Goal: Task Accomplishment & Management: Manage account settings

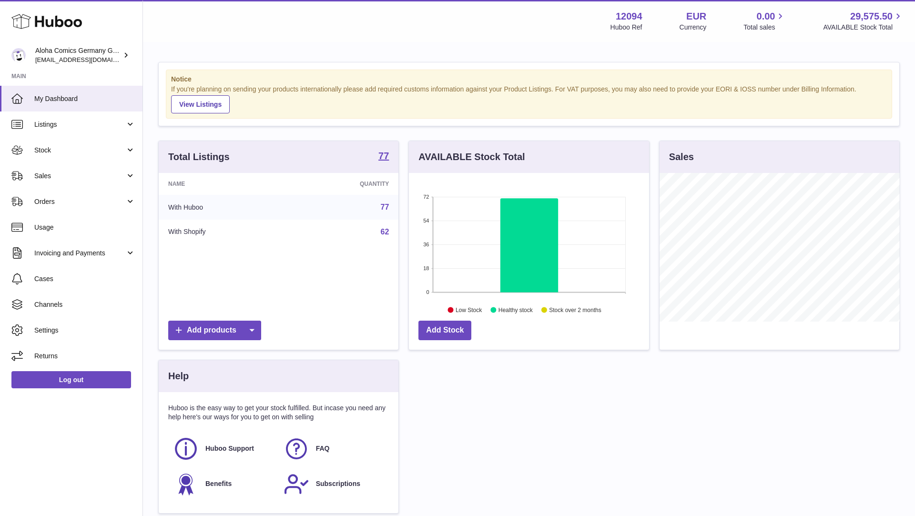
scroll to position [149, 240]
click at [92, 175] on span "Sales" at bounding box center [79, 176] width 91 height 9
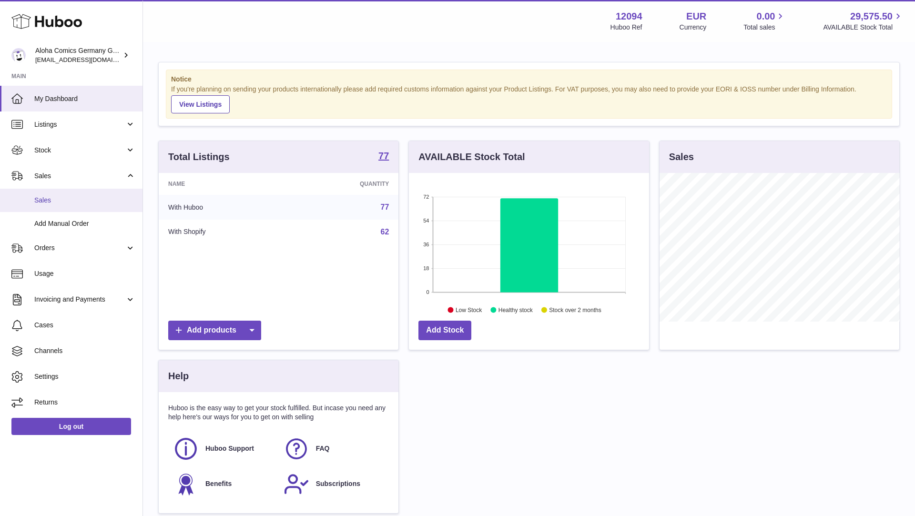
click at [91, 206] on link "Sales" at bounding box center [71, 200] width 142 height 23
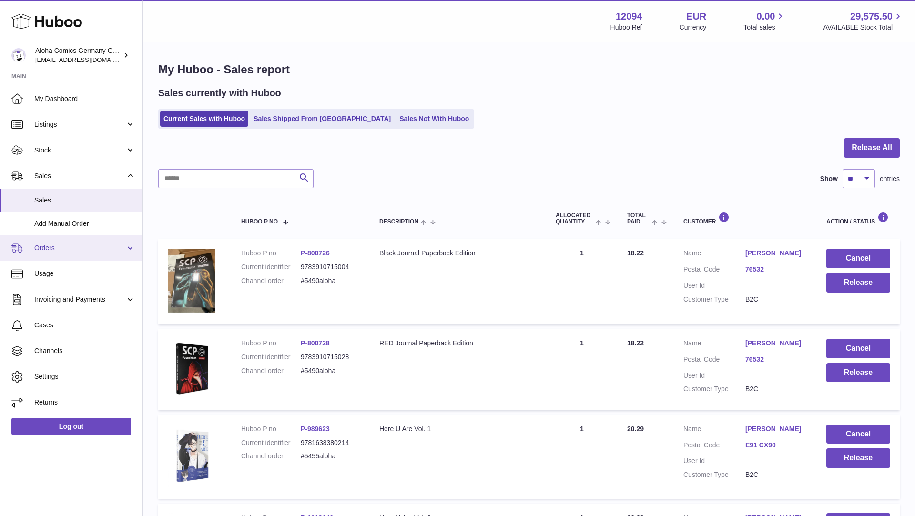
click at [85, 254] on link "Orders" at bounding box center [71, 248] width 142 height 26
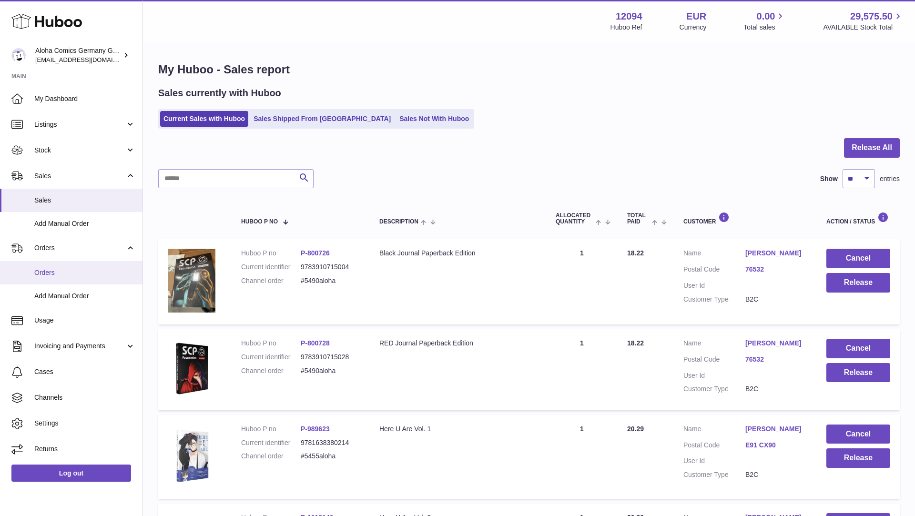
click at [83, 273] on span "Orders" at bounding box center [84, 272] width 101 height 9
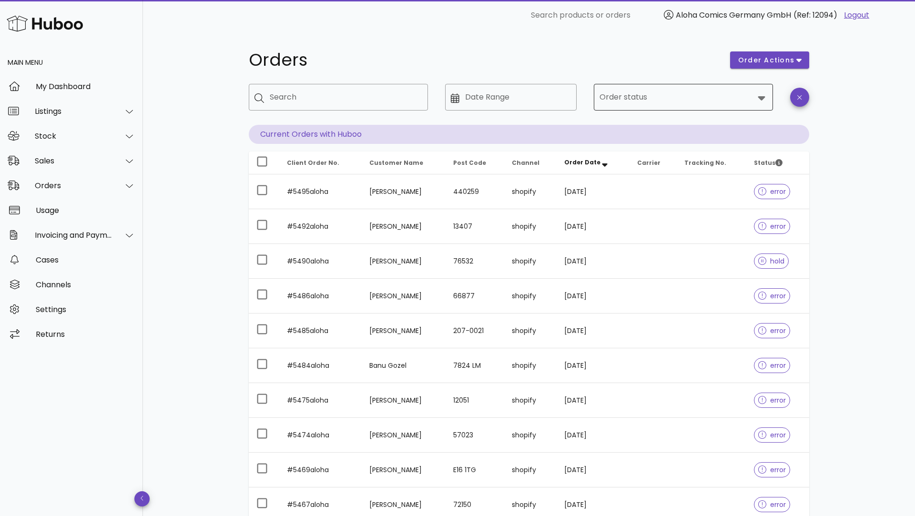
click at [639, 91] on input "Order status" at bounding box center [676, 97] width 154 height 15
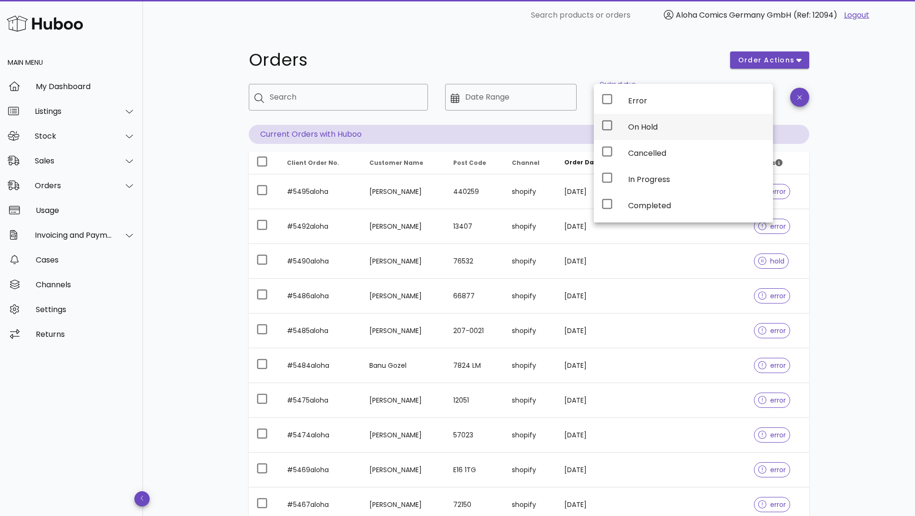
click at [641, 126] on div "On Hold" at bounding box center [696, 126] width 137 height 9
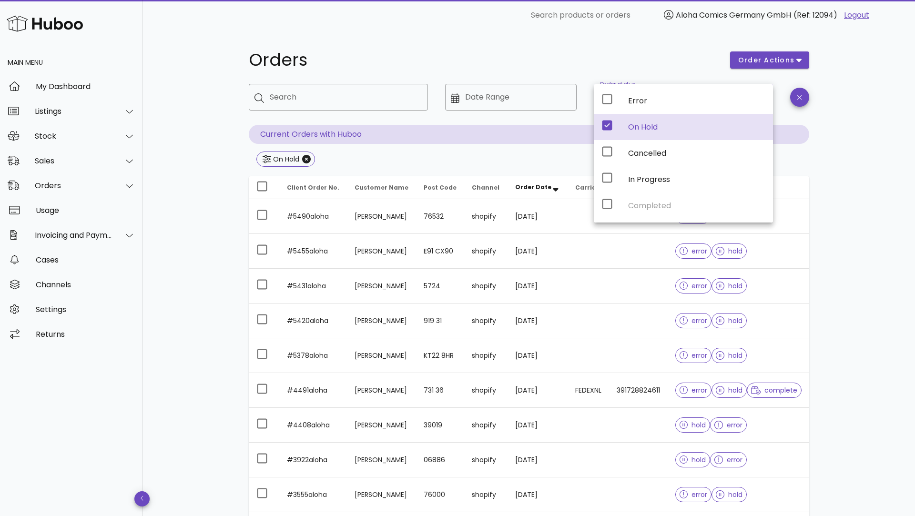
click at [862, 233] on div "Orders order actions ​ Search ​ Date Range ​ Order status On Hold Current Order…" at bounding box center [529, 340] width 772 height 621
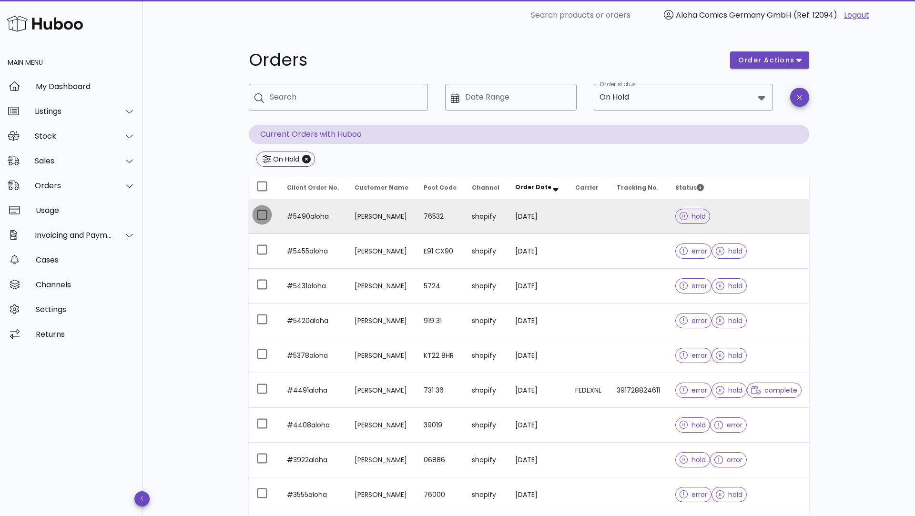
click at [260, 216] on div at bounding box center [262, 215] width 16 height 16
click at [783, 59] on span "order actions" at bounding box center [765, 60] width 57 height 10
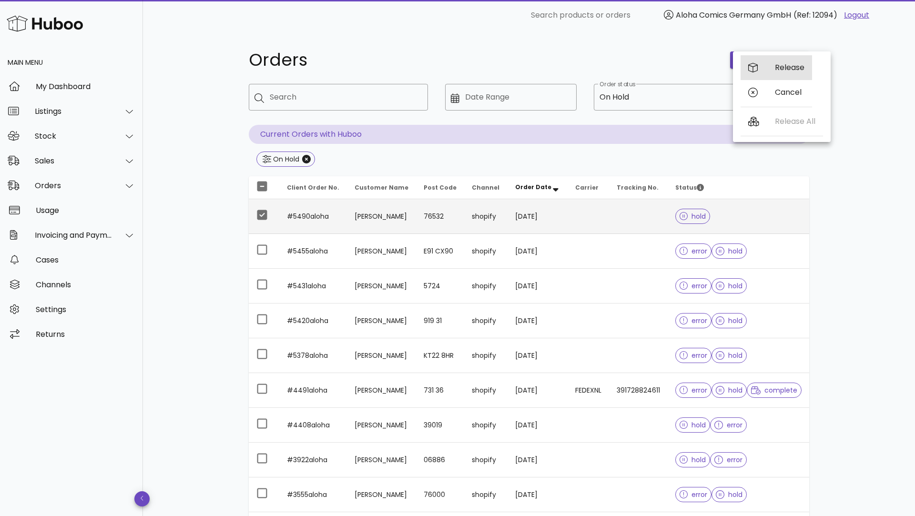
click at [773, 73] on div "Release" at bounding box center [775, 67] width 71 height 25
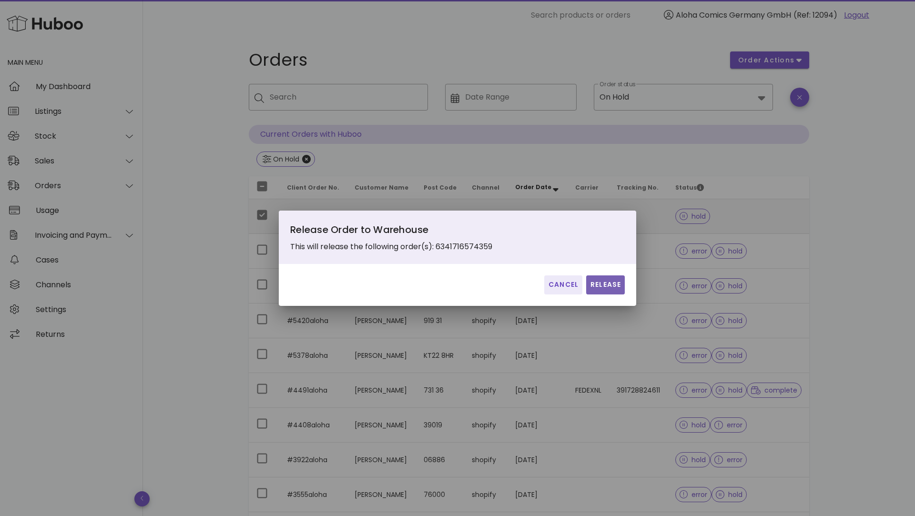
click at [596, 282] on span "Release" at bounding box center [605, 285] width 31 height 10
